Goal: Communication & Community: Answer question/provide support

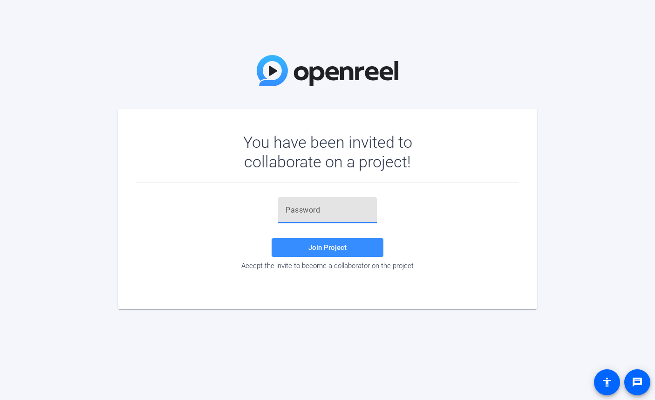
click at [303, 212] on input "text" at bounding box center [327, 209] width 84 height 11
paste input "(@O,W#"
type input "(@O,W#"
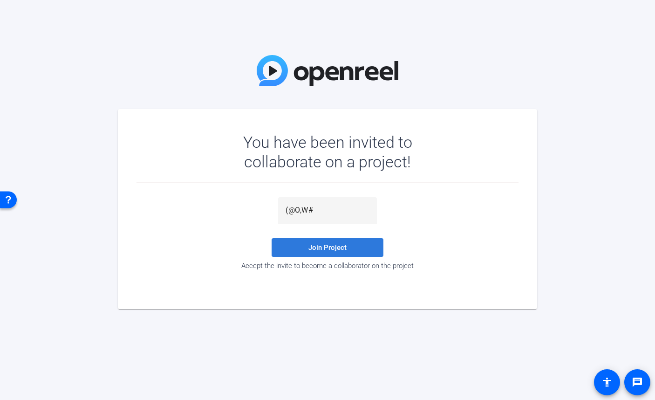
click at [353, 247] on span at bounding box center [327, 247] width 112 height 22
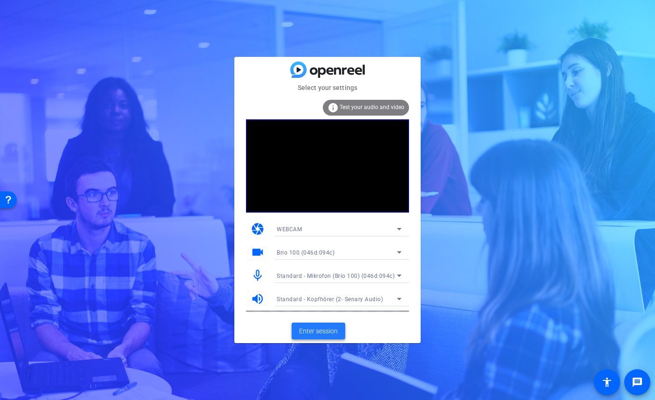
click at [332, 326] on span "Enter session" at bounding box center [318, 331] width 39 height 10
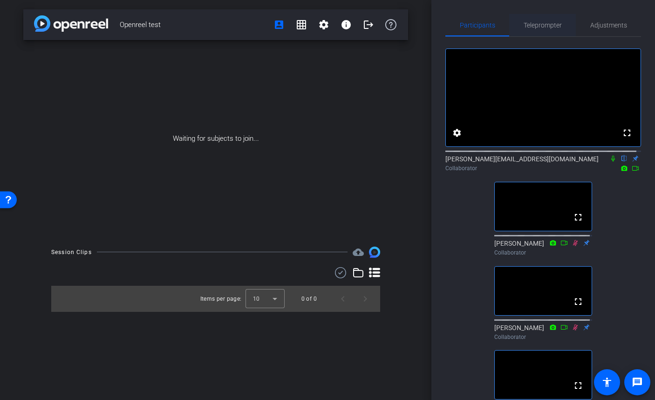
click at [536, 21] on span "Teleprompter" at bounding box center [542, 25] width 38 height 22
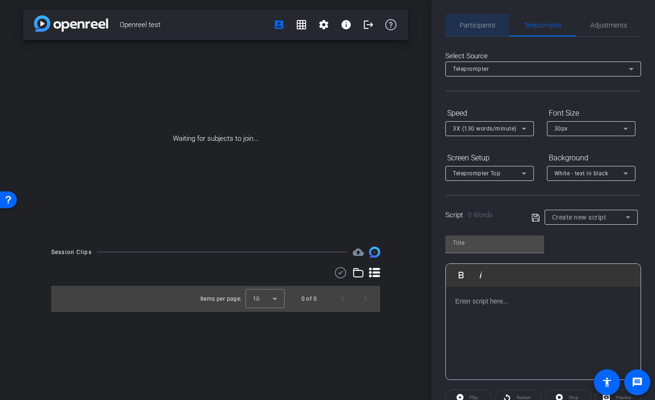
click at [484, 25] on span "Participants" at bounding box center [477, 25] width 35 height 7
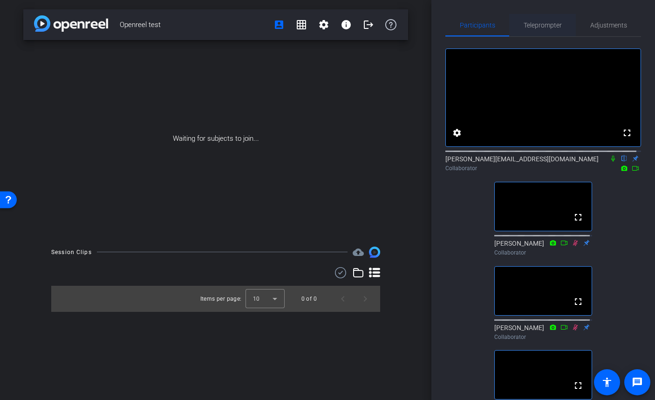
click at [535, 25] on span "Teleprompter" at bounding box center [542, 25] width 38 height 7
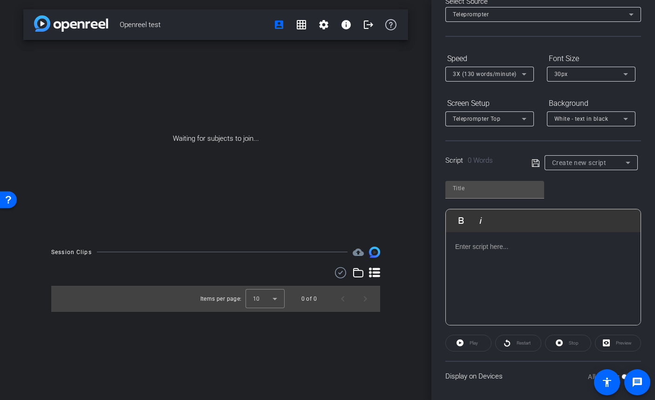
scroll to position [59, 0]
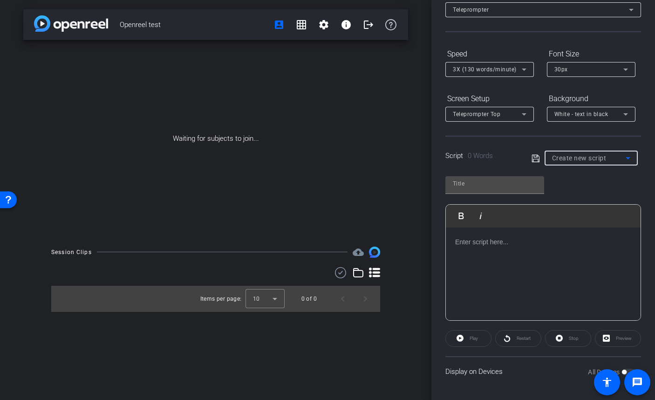
click at [625, 157] on icon at bounding box center [627, 158] width 5 height 2
click at [615, 142] on div at bounding box center [327, 200] width 655 height 400
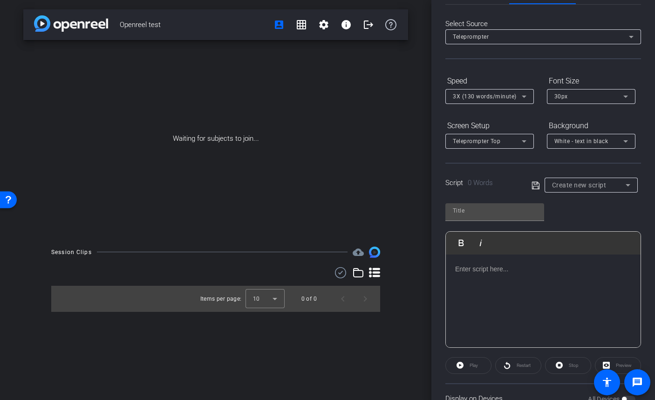
scroll to position [0, 0]
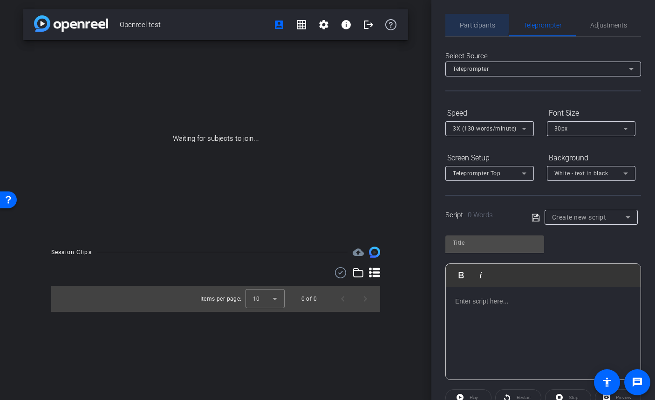
click at [472, 22] on span "Participants" at bounding box center [477, 25] width 35 height 7
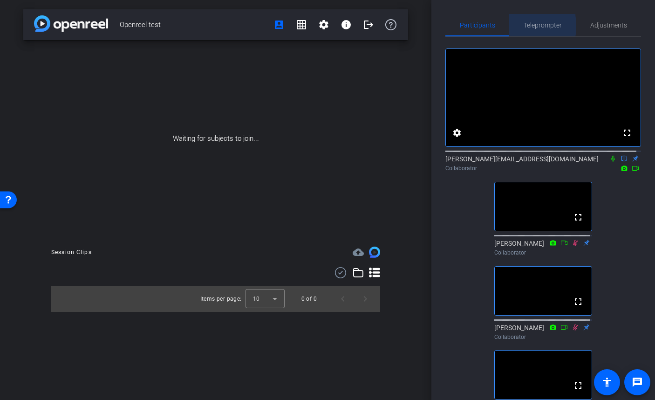
click at [538, 26] on span "Teleprompter" at bounding box center [542, 25] width 38 height 7
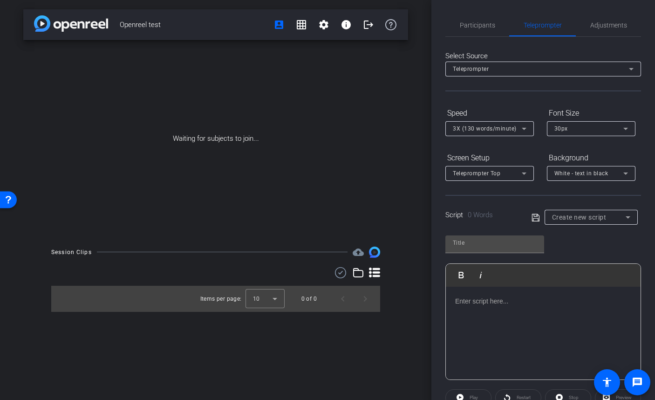
click at [622, 216] on icon at bounding box center [627, 216] width 11 height 11
click at [557, 198] on div at bounding box center [327, 200] width 655 height 400
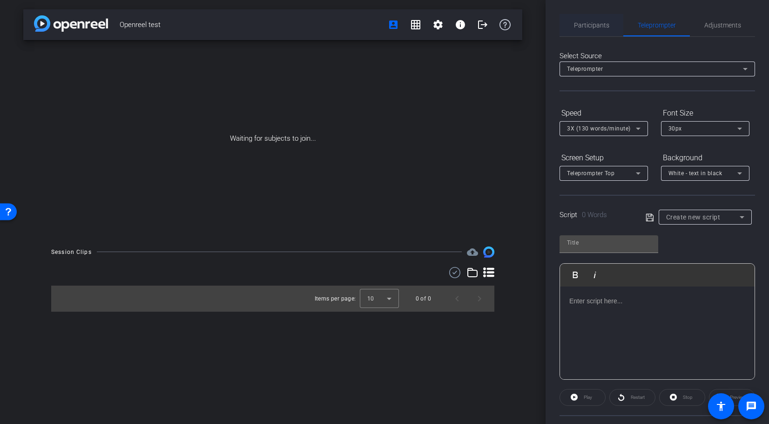
click at [595, 23] on span "Participants" at bounding box center [591, 25] width 35 height 7
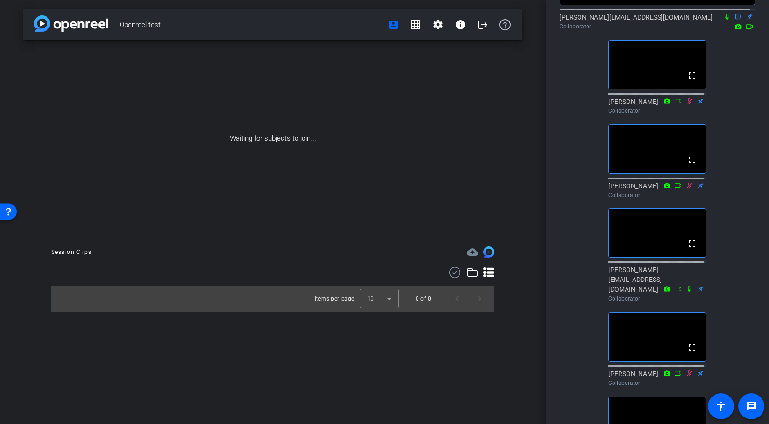
scroll to position [140, 0]
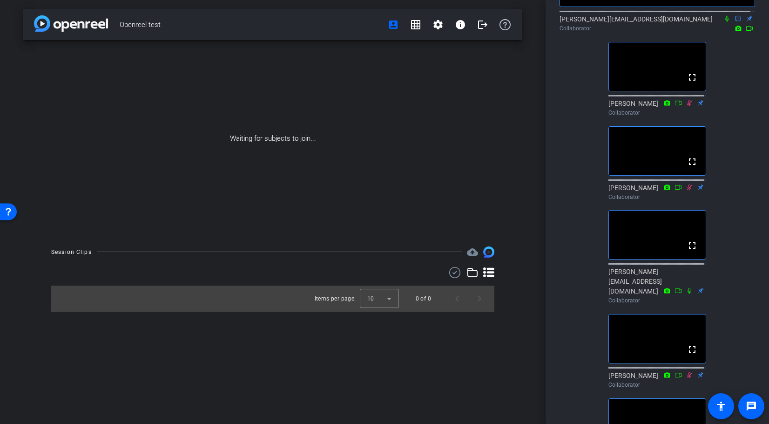
type input "test script"
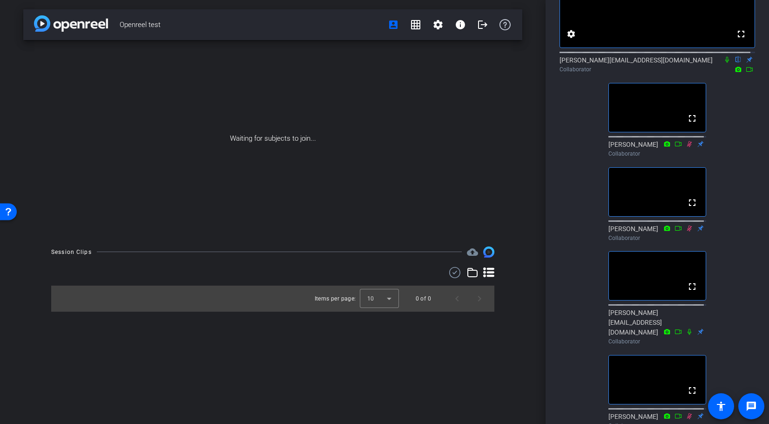
scroll to position [0, 0]
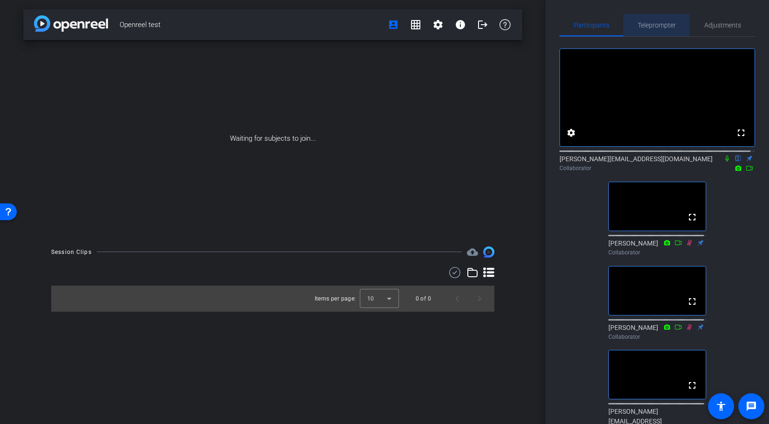
click at [643, 26] on span "Teleprompter" at bounding box center [657, 25] width 38 height 7
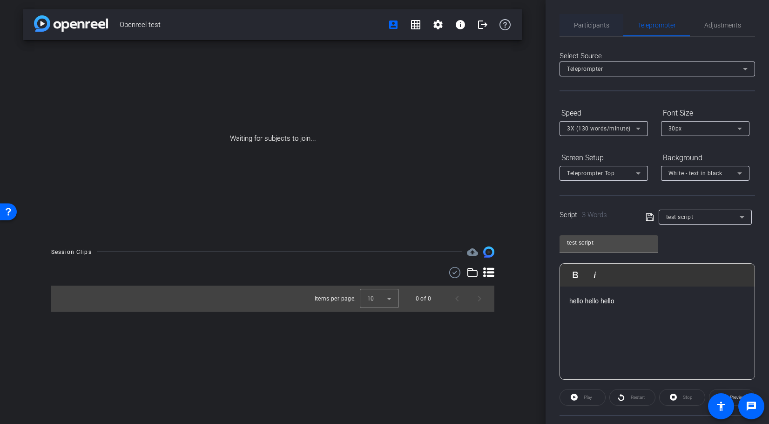
click at [590, 20] on span "Participants" at bounding box center [591, 25] width 35 height 22
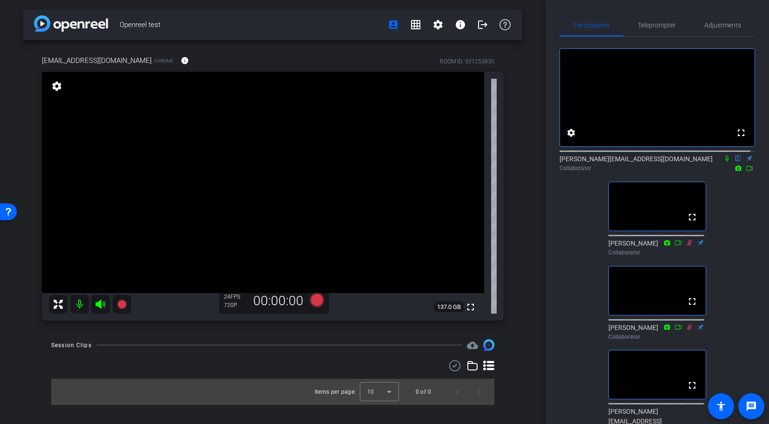
click at [654, 162] on icon at bounding box center [727, 158] width 7 height 7
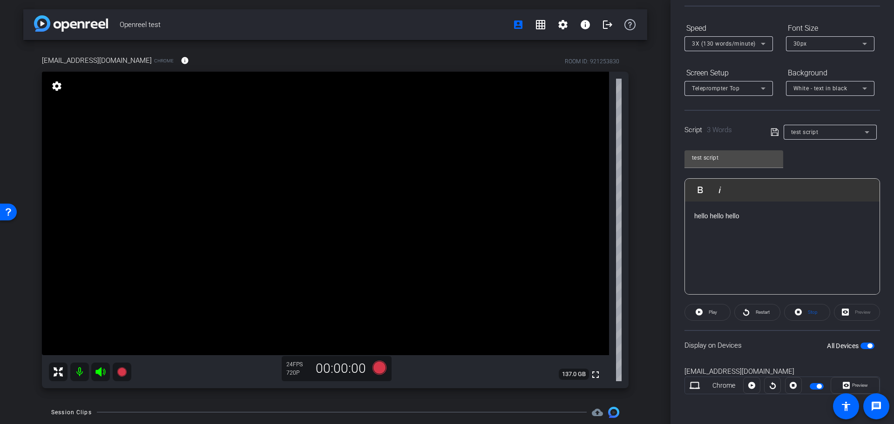
scroll to position [85, 0]
click at [654, 386] on span "Preview" at bounding box center [860, 385] width 16 height 5
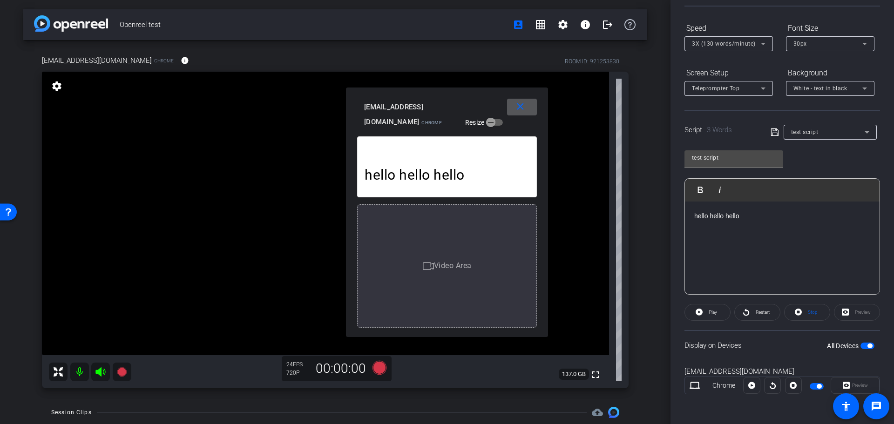
click at [520, 108] on mat-icon "close" at bounding box center [521, 107] width 12 height 12
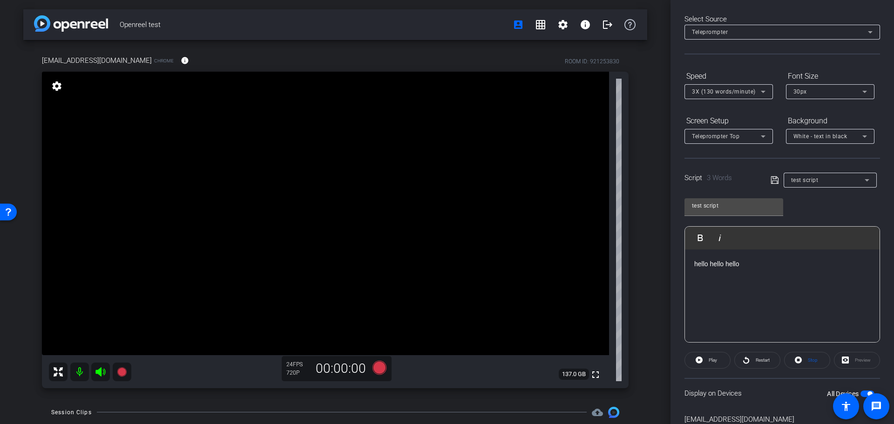
scroll to position [0, 0]
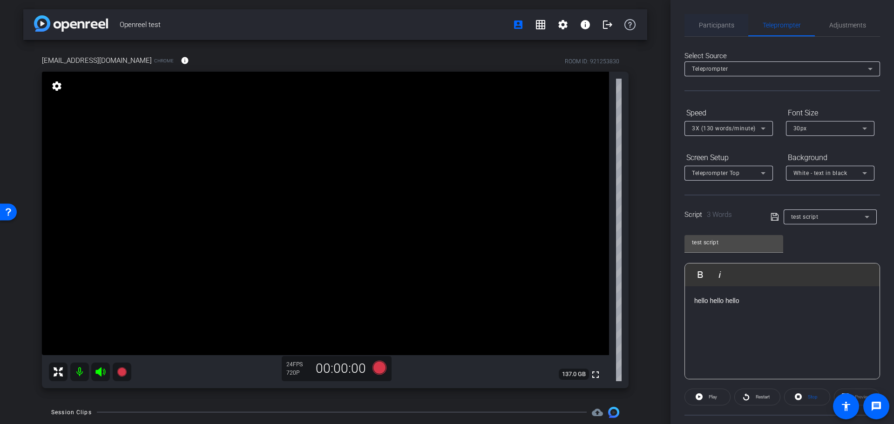
click at [654, 25] on span "Participants" at bounding box center [716, 25] width 35 height 7
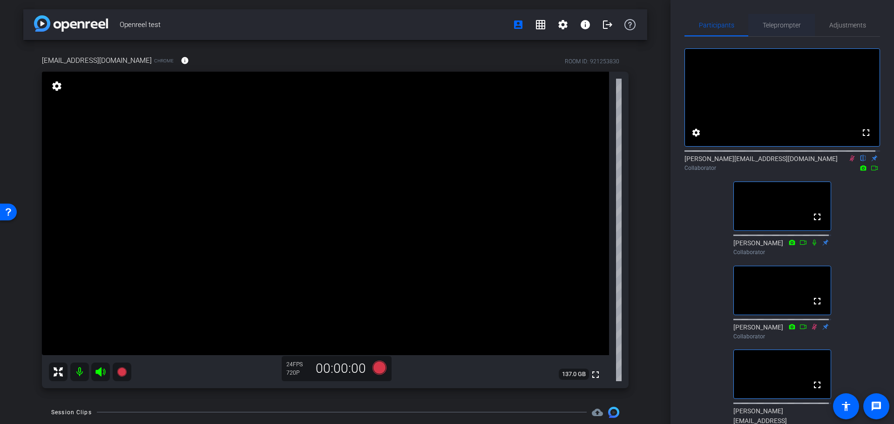
click at [654, 28] on span "Teleprompter" at bounding box center [782, 25] width 38 height 7
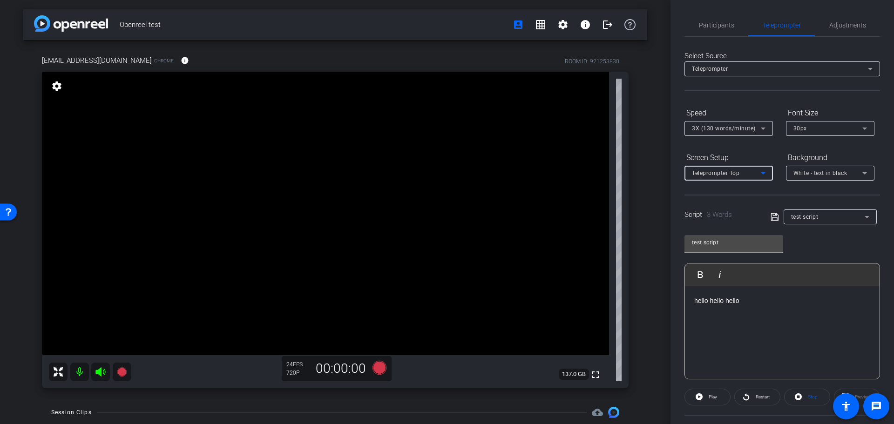
click at [654, 172] on icon at bounding box center [763, 173] width 11 height 11
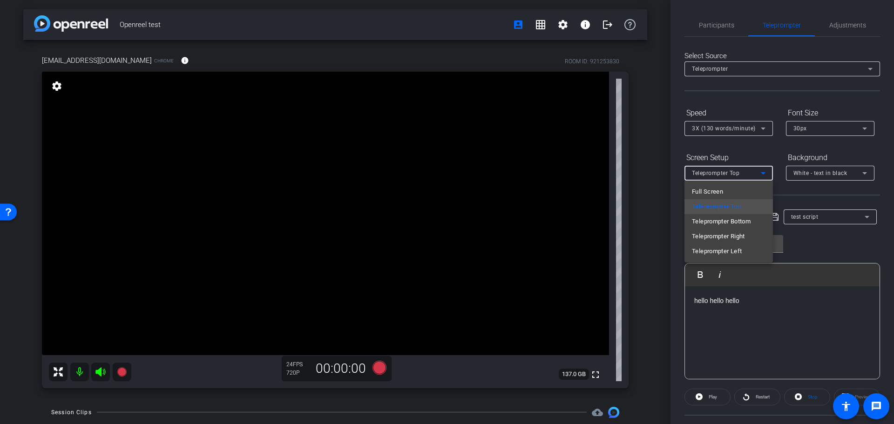
click at [654, 172] on div at bounding box center [447, 212] width 894 height 424
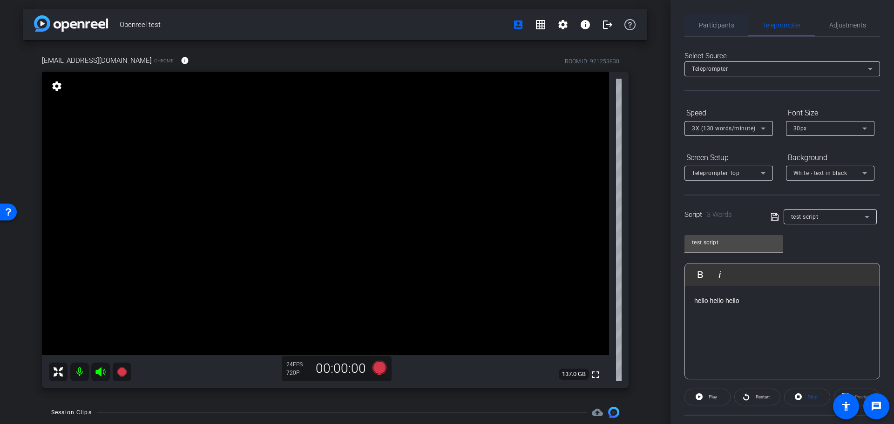
click at [654, 20] on span "Participants" at bounding box center [716, 25] width 35 height 22
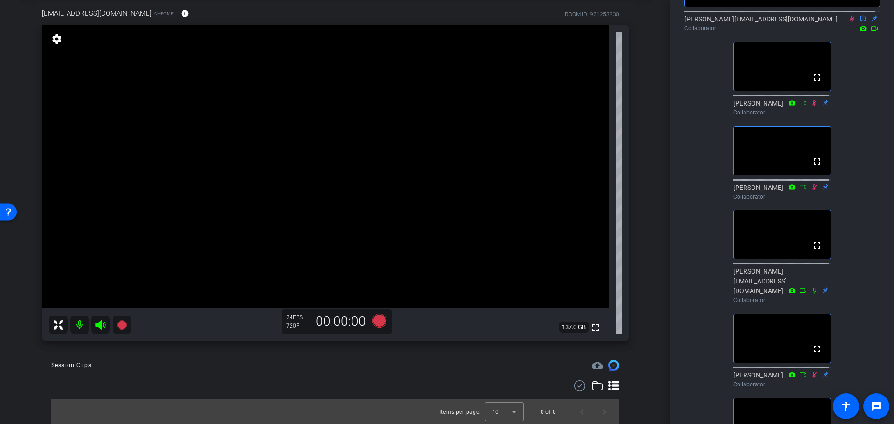
scroll to position [48, 0]
click at [593, 384] on icon at bounding box center [597, 384] width 11 height 11
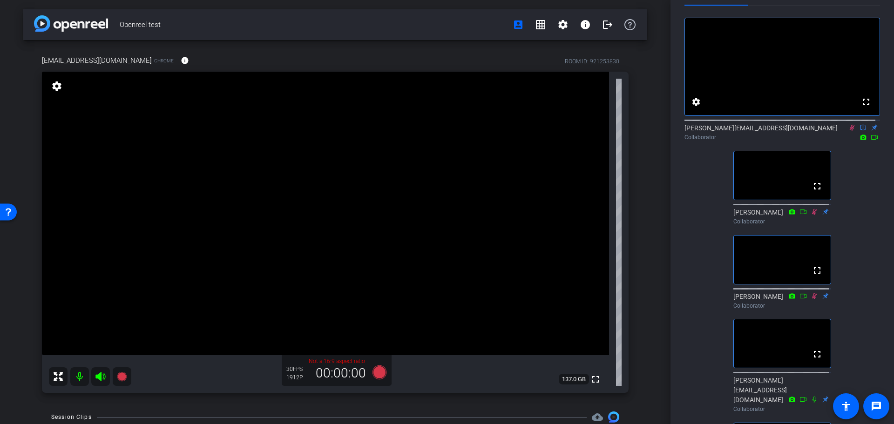
scroll to position [47, 0]
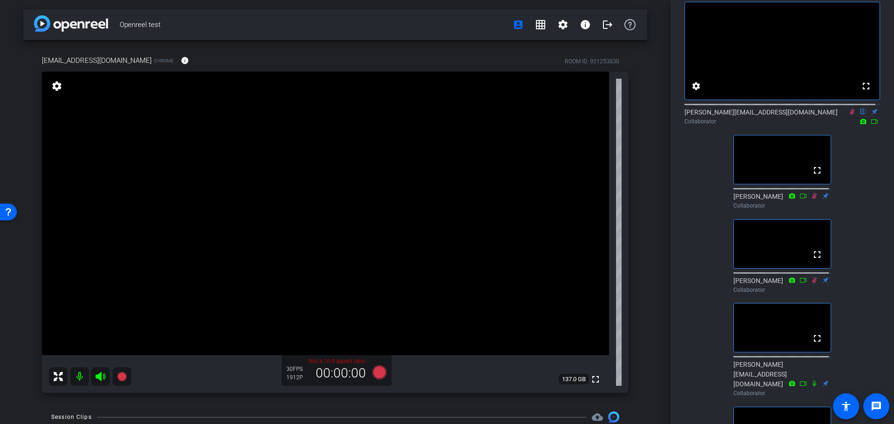
drag, startPoint x: 355, startPoint y: 157, endPoint x: 384, endPoint y: 156, distance: 29.4
click at [384, 156] on video at bounding box center [325, 214] width 567 height 284
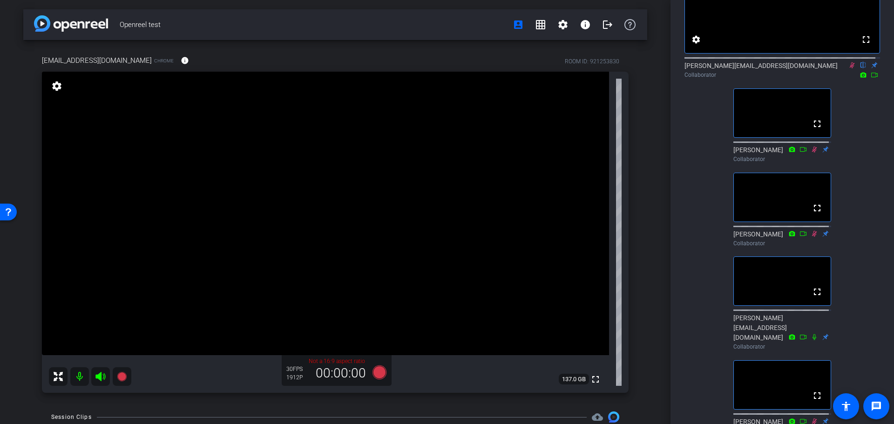
scroll to position [0, 0]
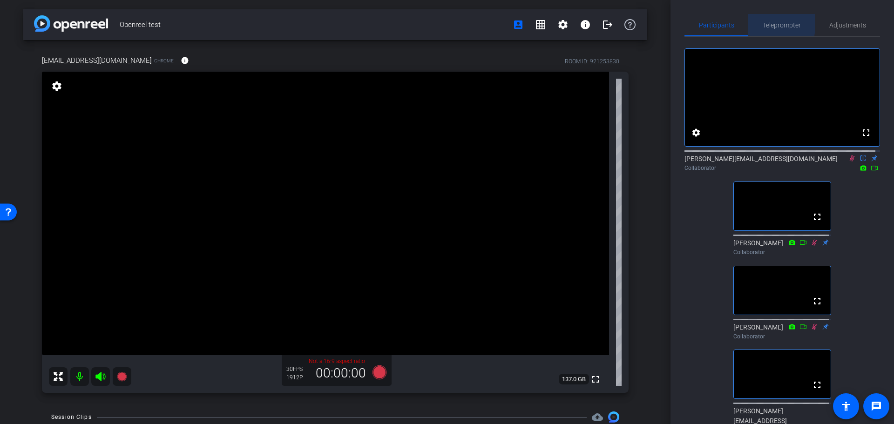
click at [654, 23] on span "Teleprompter" at bounding box center [782, 25] width 38 height 7
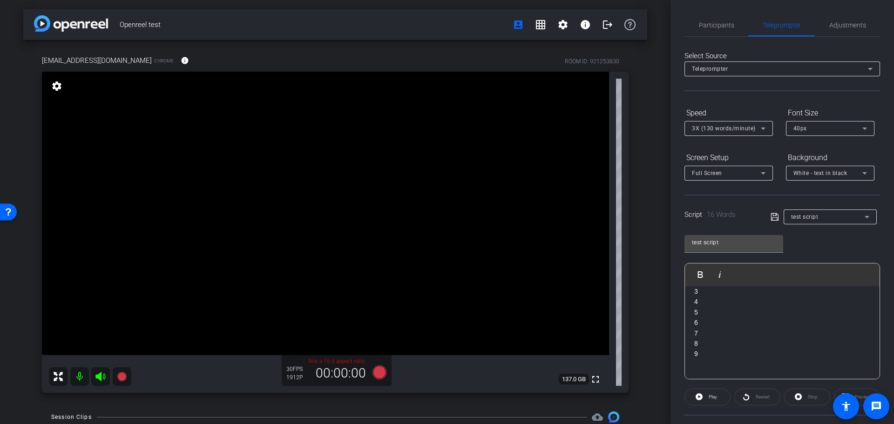
drag, startPoint x: 889, startPoint y: 334, endPoint x: 891, endPoint y: 339, distance: 5.9
click at [654, 362] on div "Participants Teleprompter Adjustments settings [PERSON_NAME][EMAIL_ADDRESS][DOM…" at bounding box center [781, 212] width 223 height 424
click at [654, 23] on span "Participants" at bounding box center [716, 25] width 35 height 7
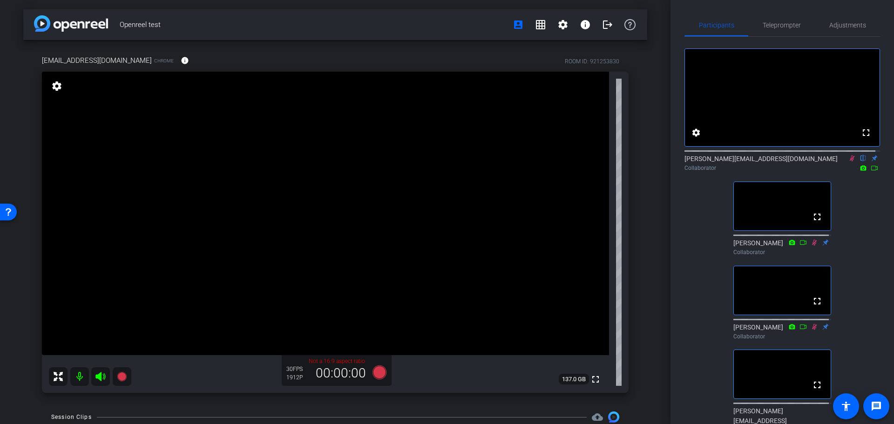
click at [654, 162] on mat-icon "flip" at bounding box center [863, 158] width 11 height 8
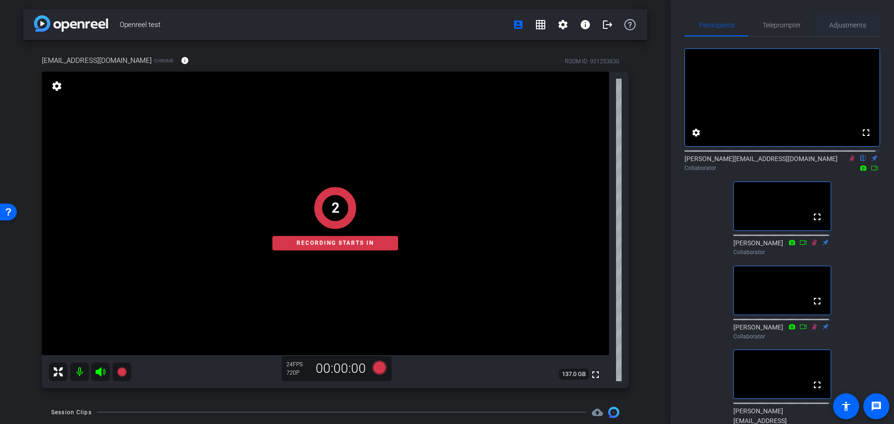
click at [654, 29] on span "Adjustments" at bounding box center [847, 25] width 37 height 22
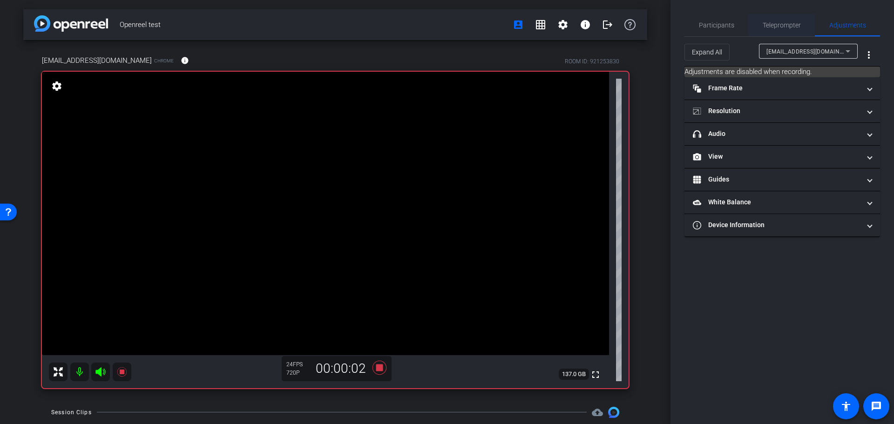
click at [654, 27] on span "Teleprompter" at bounding box center [782, 25] width 38 height 7
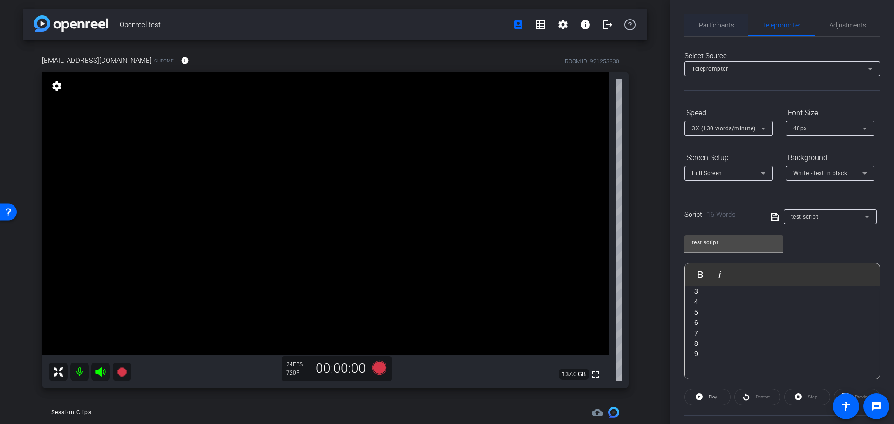
click at [654, 25] on span "Participants" at bounding box center [716, 25] width 35 height 7
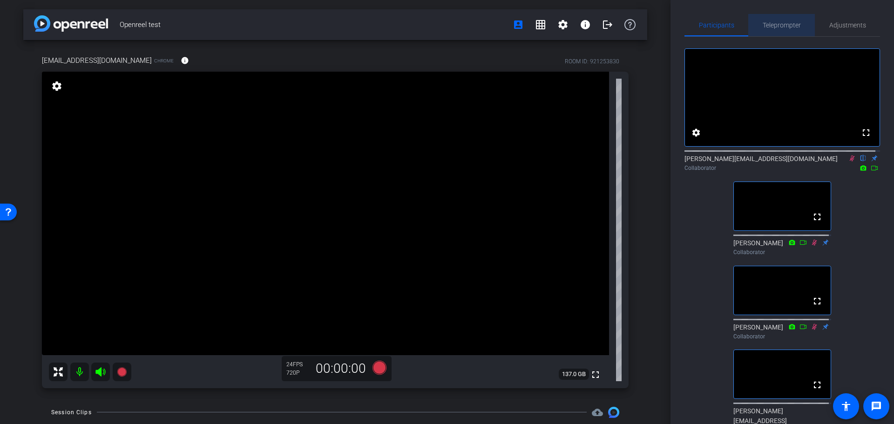
click at [654, 24] on span "Teleprompter" at bounding box center [782, 25] width 38 height 7
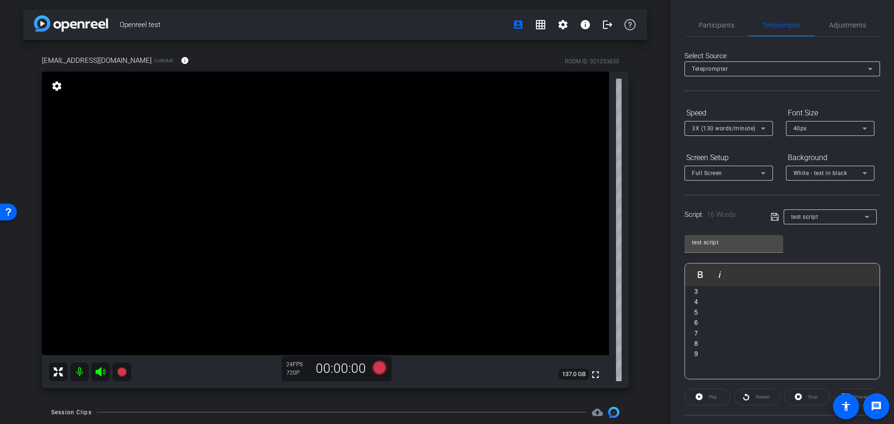
click at [654, 68] on icon at bounding box center [870, 69] width 5 height 2
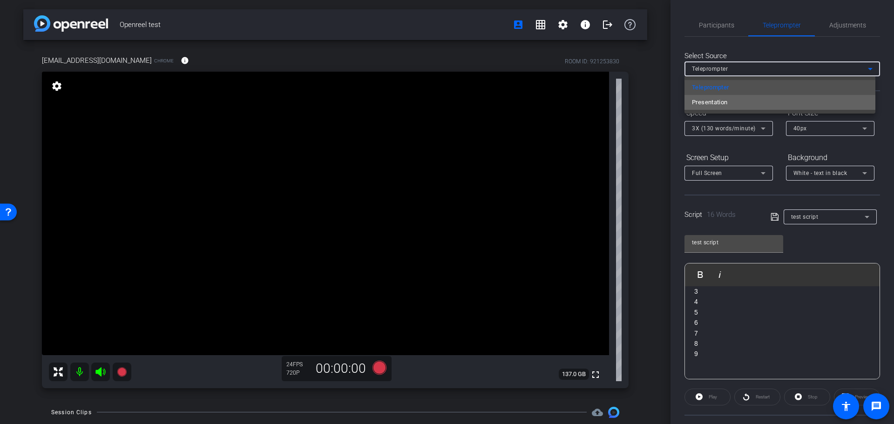
click at [654, 103] on mat-option "Presentation" at bounding box center [779, 102] width 191 height 15
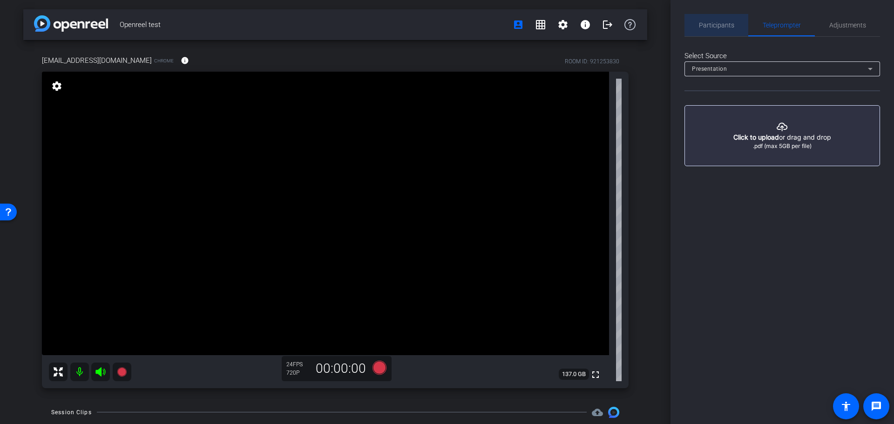
click at [654, 26] on span "Participants" at bounding box center [716, 25] width 35 height 7
click at [654, 18] on span "Participants" at bounding box center [716, 25] width 35 height 22
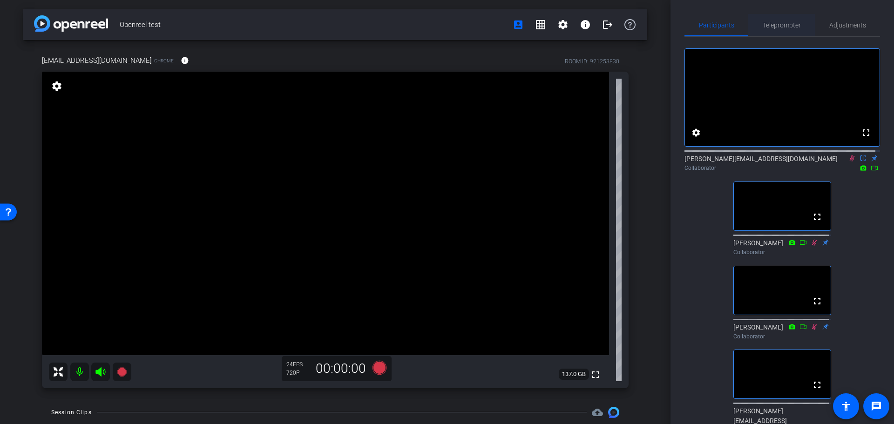
click at [654, 18] on span "Teleprompter" at bounding box center [782, 25] width 38 height 22
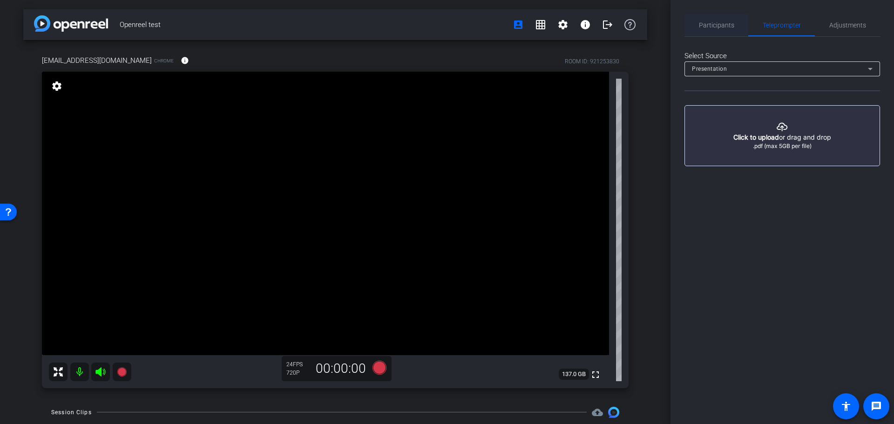
click at [654, 24] on span "Participants" at bounding box center [716, 25] width 35 height 7
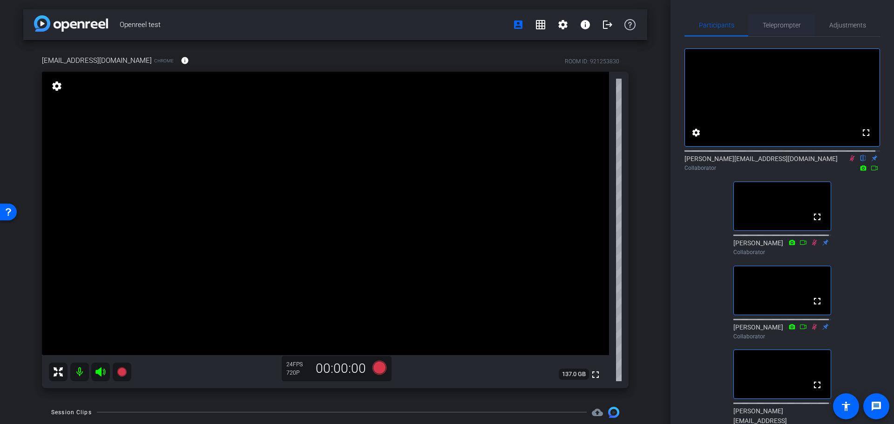
click at [654, 22] on span "Teleprompter" at bounding box center [782, 25] width 38 height 7
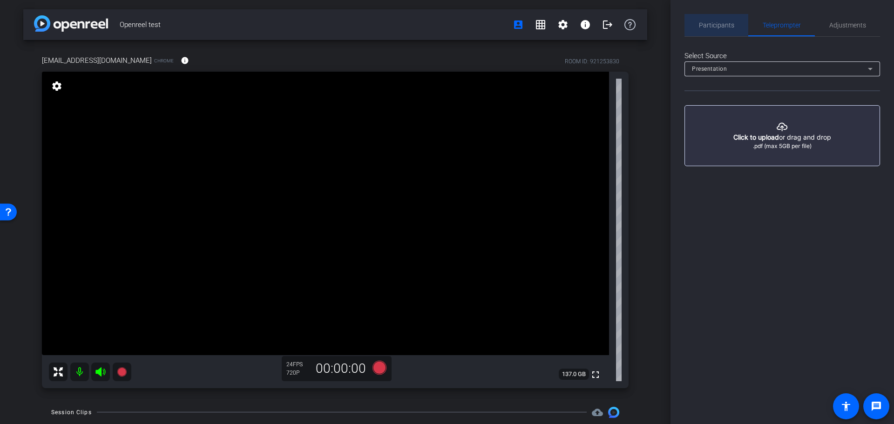
click at [654, 25] on span "Participants" at bounding box center [716, 25] width 35 height 7
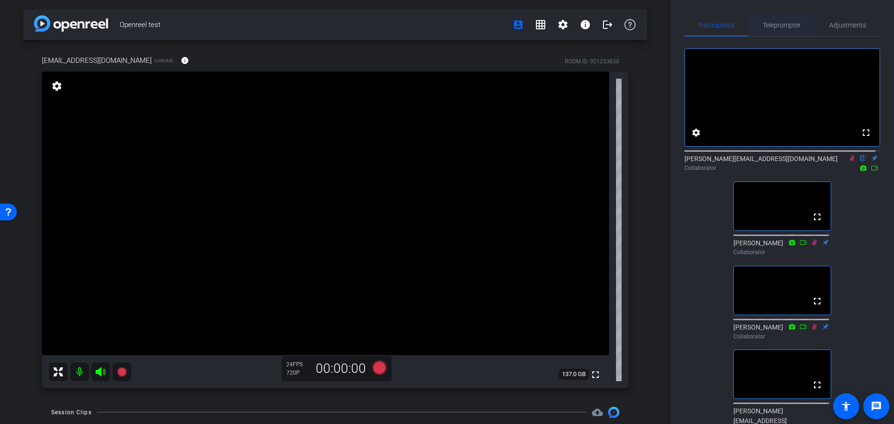
click at [654, 27] on span "Teleprompter" at bounding box center [782, 25] width 38 height 7
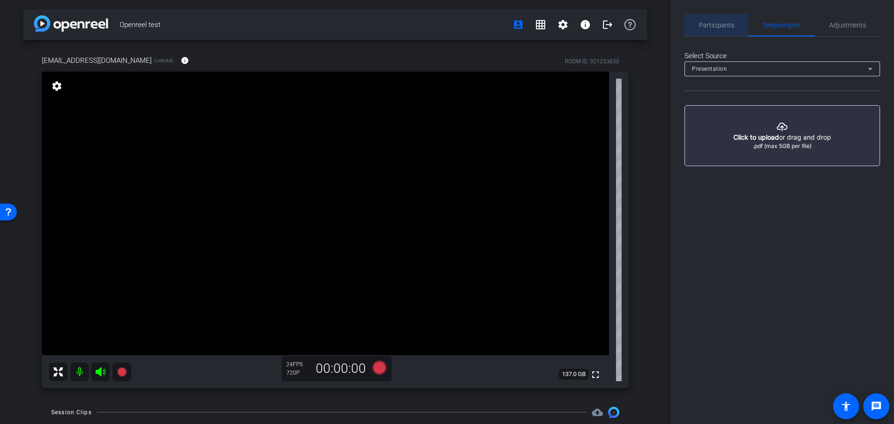
click at [654, 25] on span "Participants" at bounding box center [716, 25] width 35 height 7
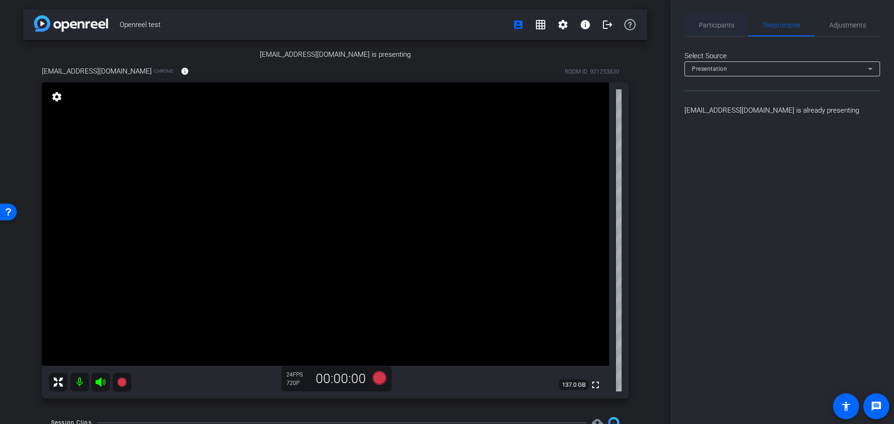
click at [654, 27] on span "Participants" at bounding box center [716, 25] width 35 height 7
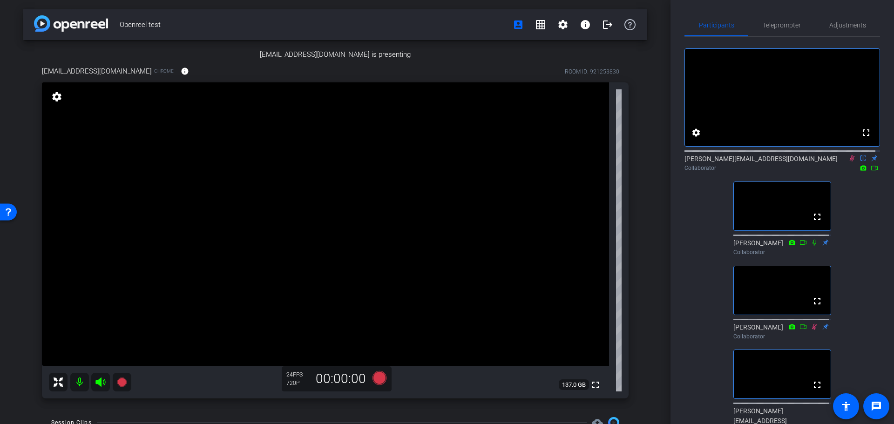
click at [654, 162] on icon at bounding box center [851, 158] width 7 height 7
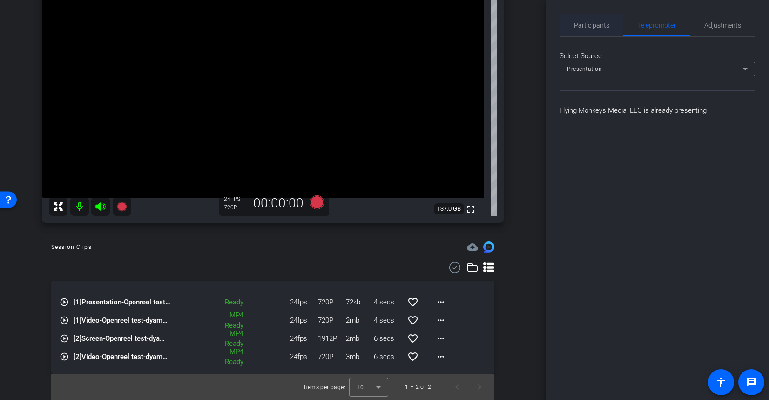
click at [581, 25] on span "Participants" at bounding box center [591, 25] width 35 height 7
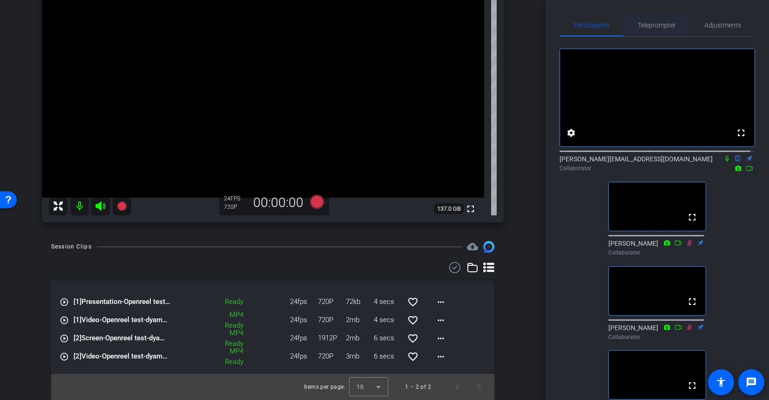
click at [654, 24] on span "Teleprompter" at bounding box center [657, 25] width 38 height 7
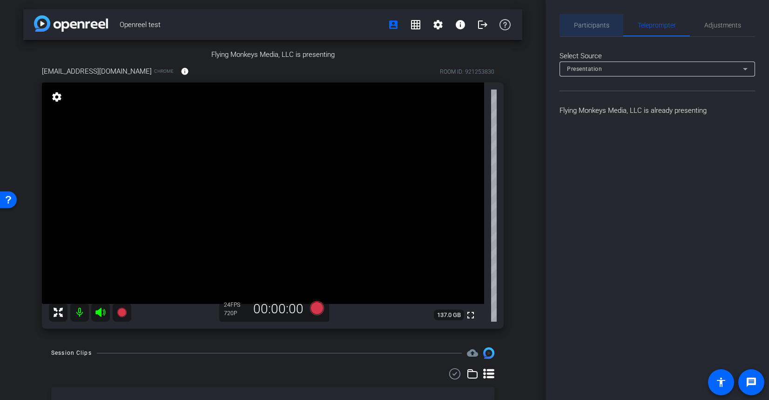
click at [600, 25] on span "Participants" at bounding box center [591, 25] width 35 height 7
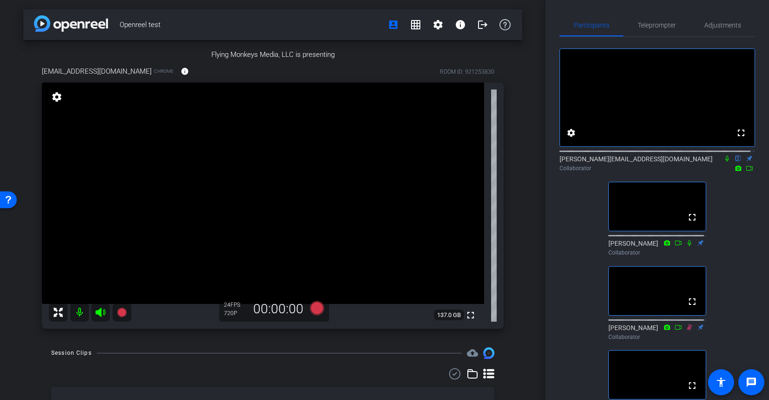
click at [488, 60] on div at bounding box center [273, 60] width 462 height 0
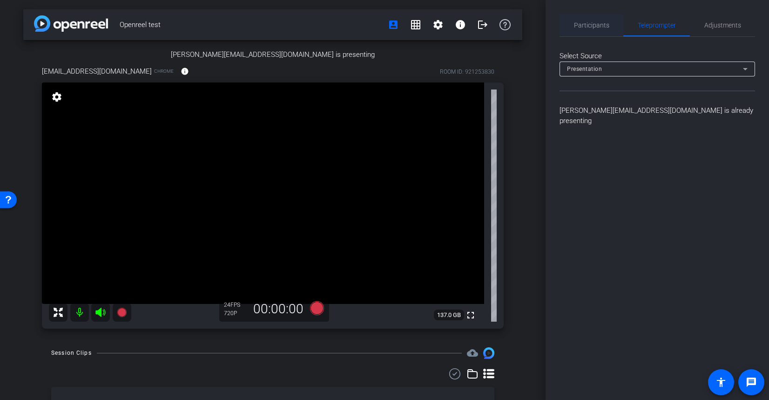
click at [598, 30] on span "Participants" at bounding box center [591, 25] width 35 height 22
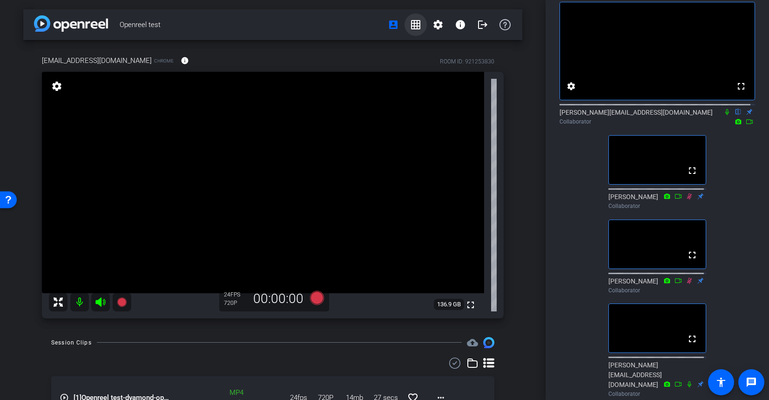
click at [412, 21] on mat-icon "grid_on" at bounding box center [415, 24] width 11 height 11
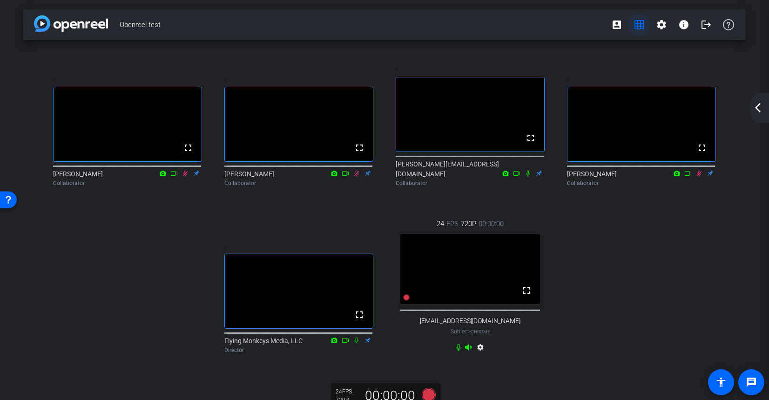
click at [634, 22] on mat-icon "grid_on" at bounding box center [639, 24] width 11 height 11
click at [639, 22] on mat-icon "grid_on" at bounding box center [639, 24] width 11 height 11
click at [634, 20] on mat-icon "grid_on" at bounding box center [639, 24] width 11 height 11
click at [636, 22] on mat-icon "grid_on" at bounding box center [639, 24] width 11 height 11
click at [611, 24] on mat-icon "account_box" at bounding box center [616, 24] width 11 height 11
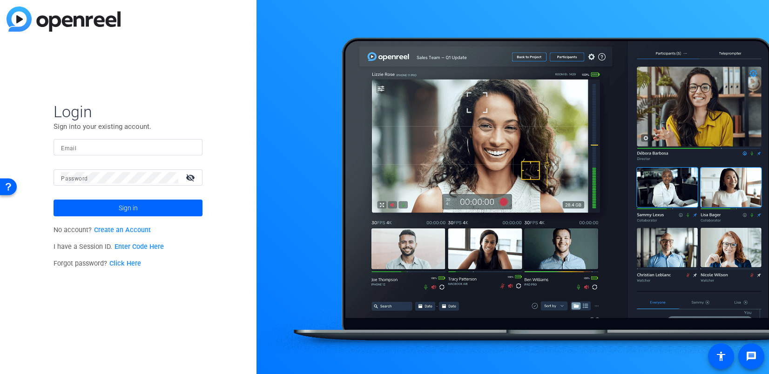
click at [81, 145] on input "Email" at bounding box center [128, 147] width 134 height 11
type input "jim@flyingmonkeysmedia.com"
click at [147, 206] on span at bounding box center [128, 208] width 149 height 22
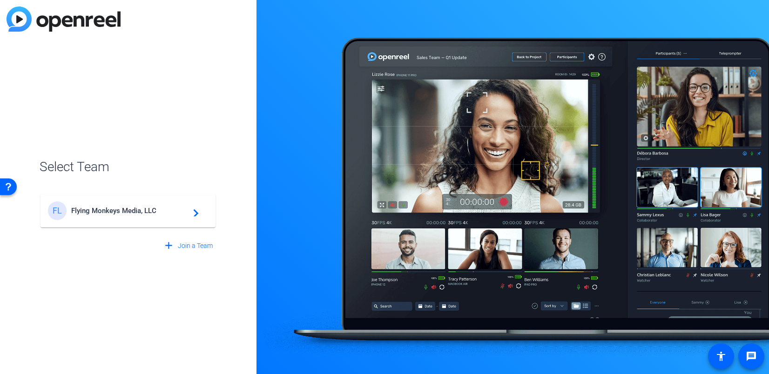
click at [129, 220] on mat-card-content "FL Flying Monkeys Media, LLC navigate_next" at bounding box center [128, 211] width 175 height 34
